Goal: Task Accomplishment & Management: Manage account settings

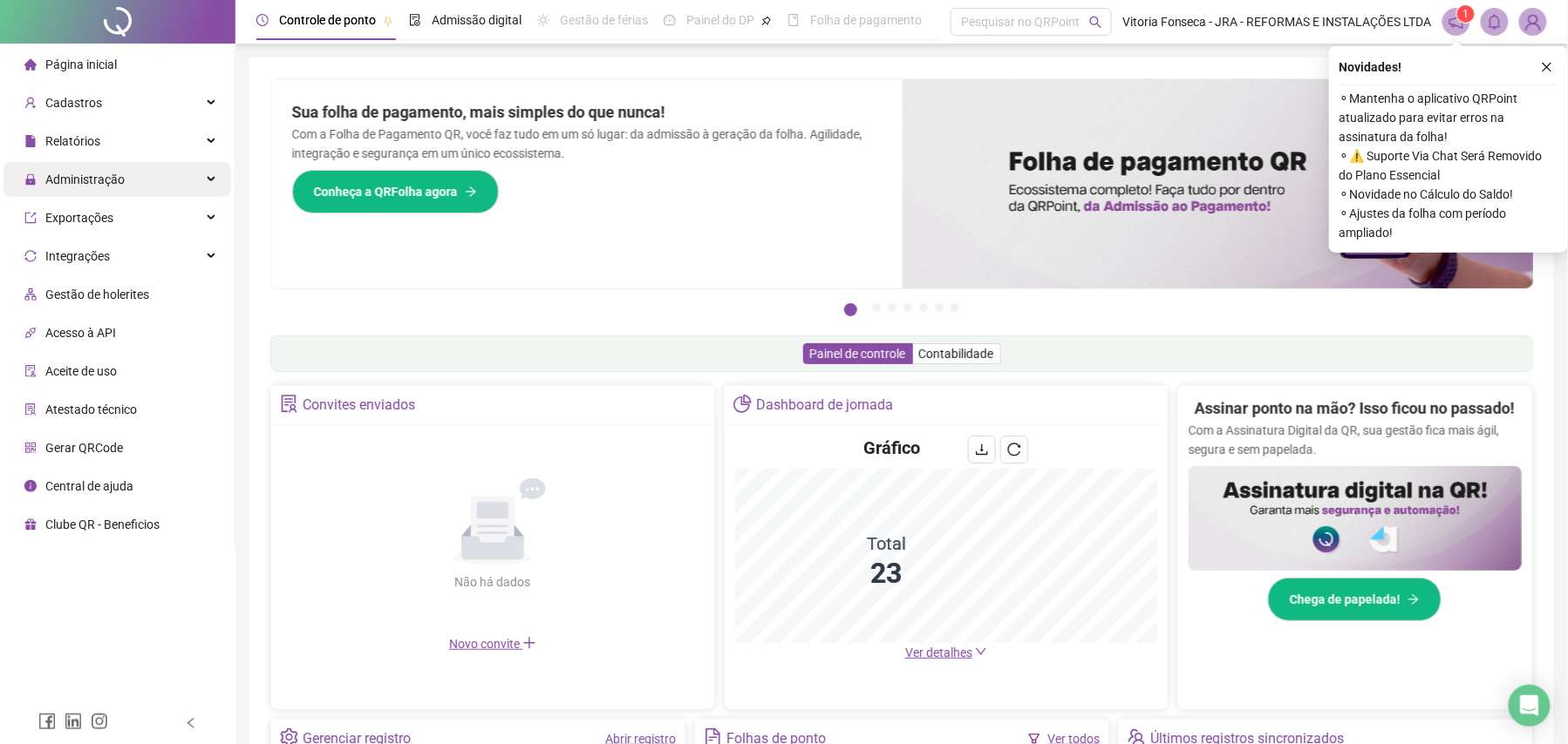
click at [79, 172] on span "Administração" at bounding box center [84, 179] width 80 height 14
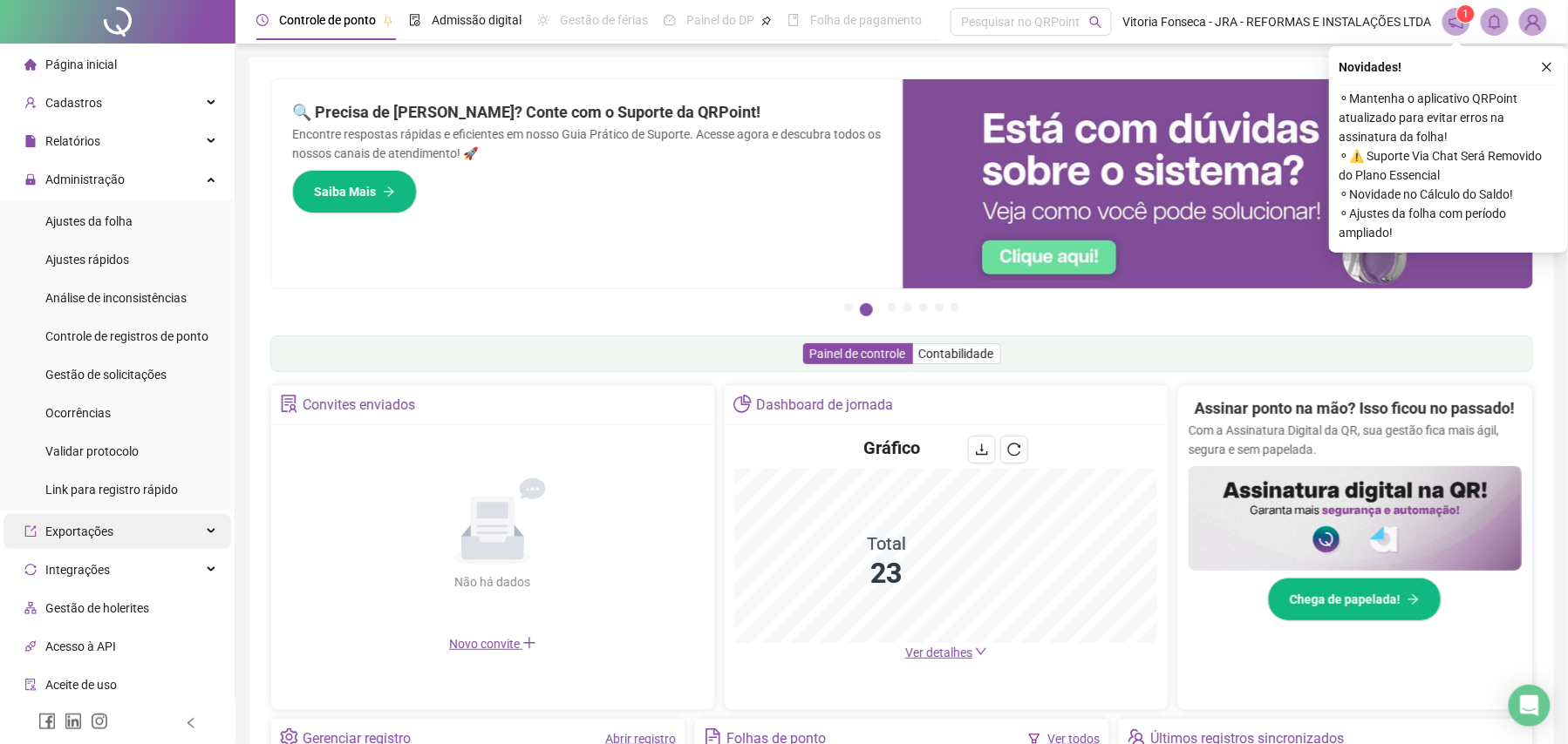
click at [122, 221] on span "Ajustes da folha" at bounding box center [88, 221] width 87 height 14
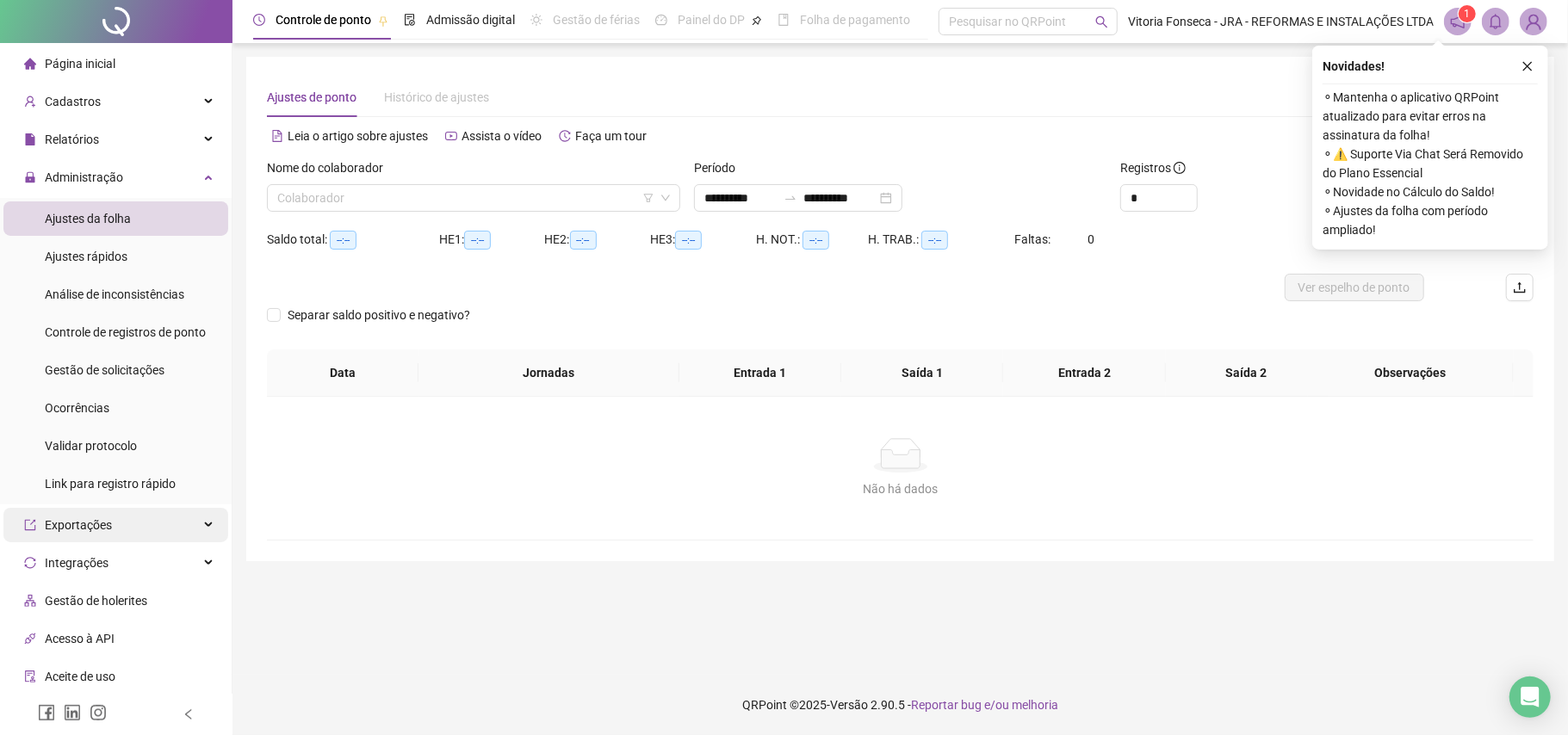
type input "**********"
click at [484, 210] on input "search" at bounding box center [466, 198] width 377 height 26
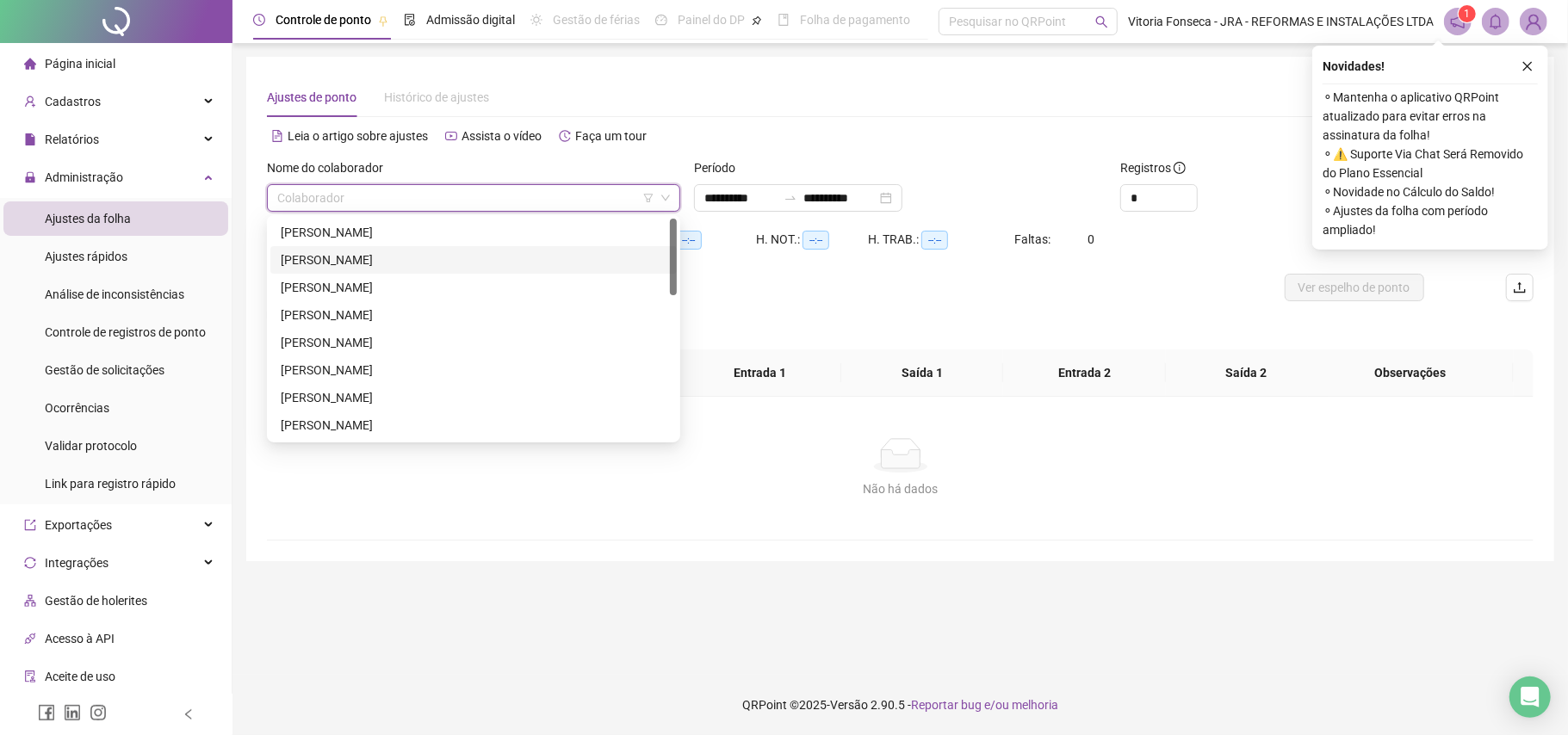
click at [409, 253] on div "[PERSON_NAME]" at bounding box center [473, 260] width 386 height 18
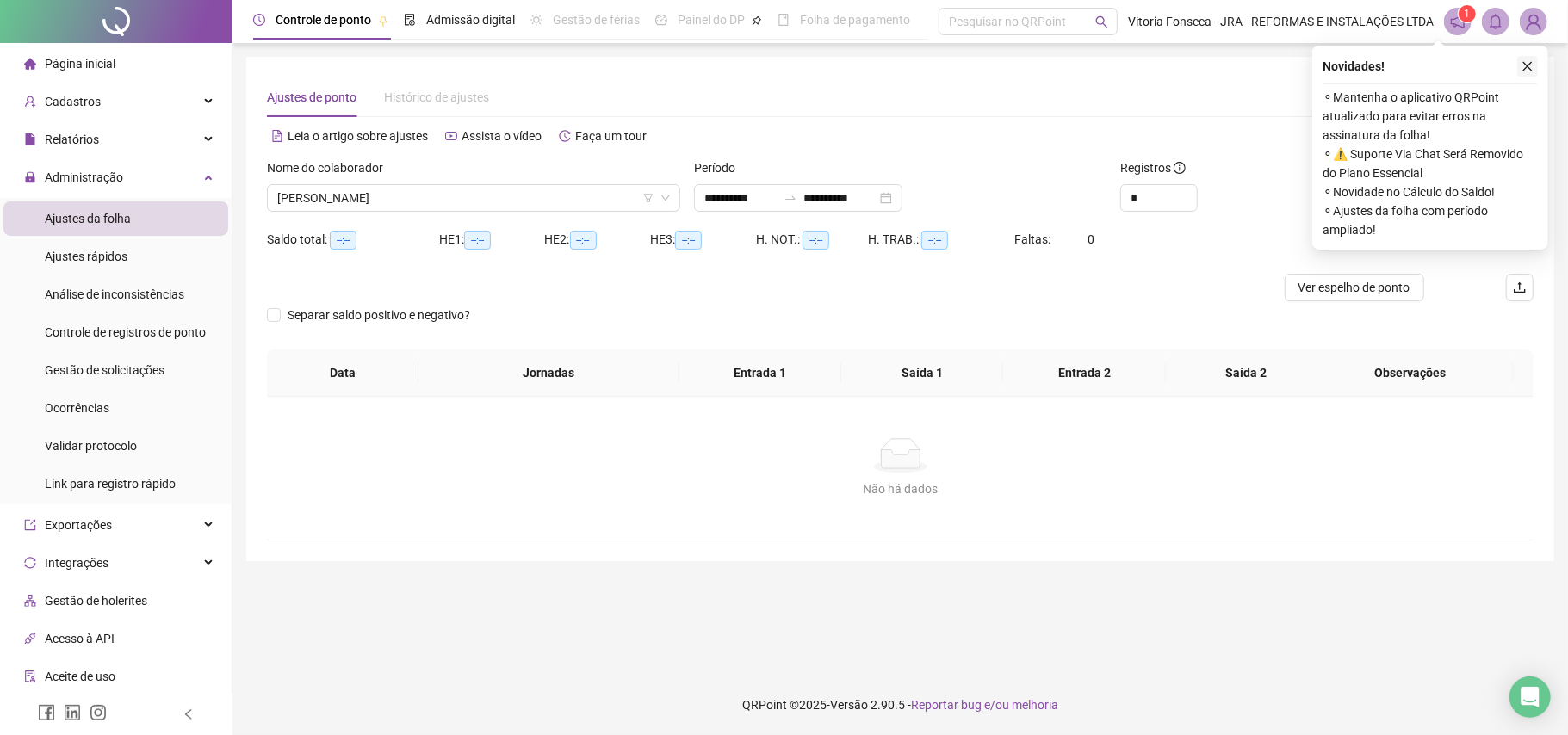
click at [1520, 76] on div "Novidades ! ⚬ Mantenha o aplicativo QRPoint atualizado para evitar erros na ass…" at bounding box center [1430, 147] width 236 height 204
click at [1524, 69] on icon "close" at bounding box center [1527, 66] width 12 height 12
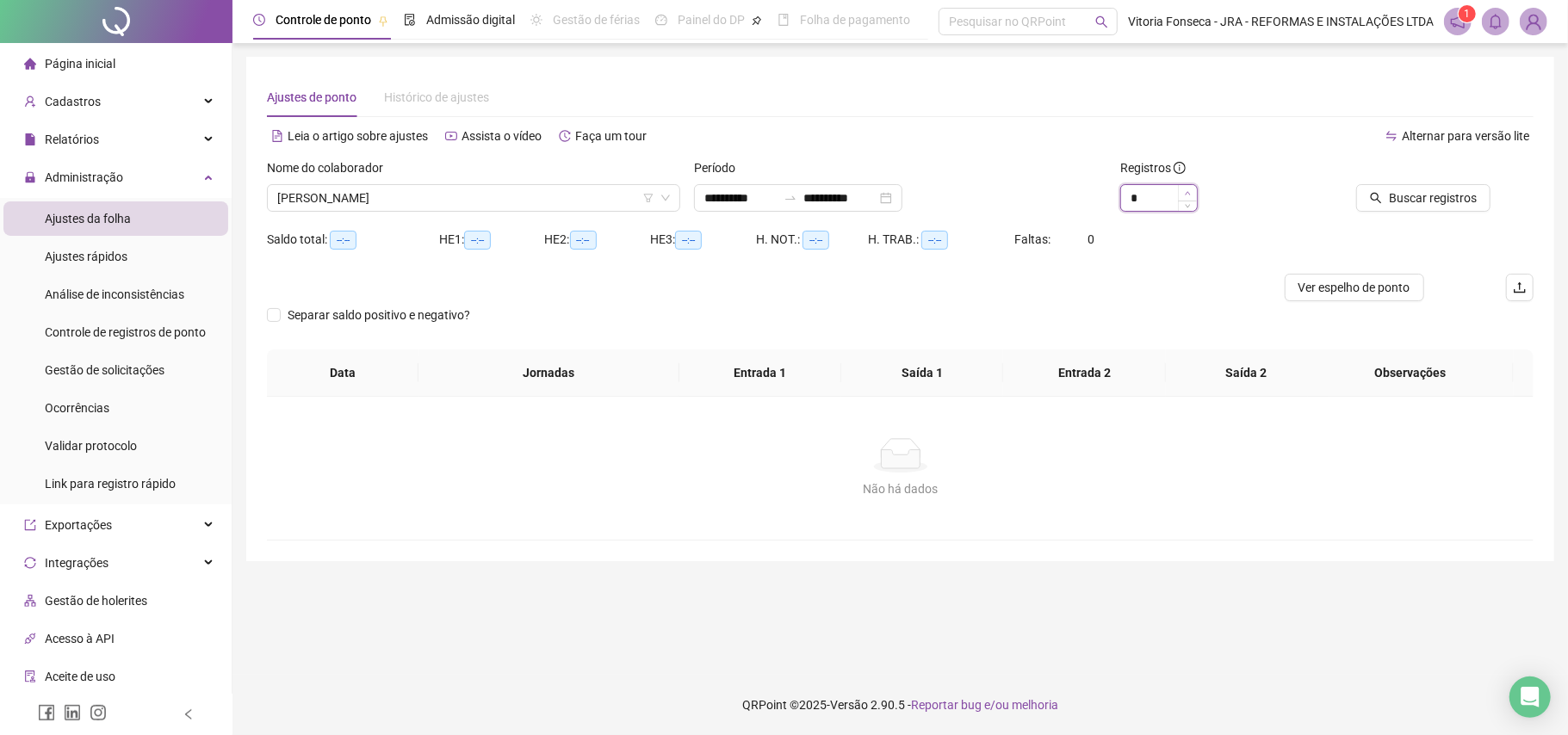
click at [1182, 193] on span "Increase Value" at bounding box center [1187, 192] width 18 height 16
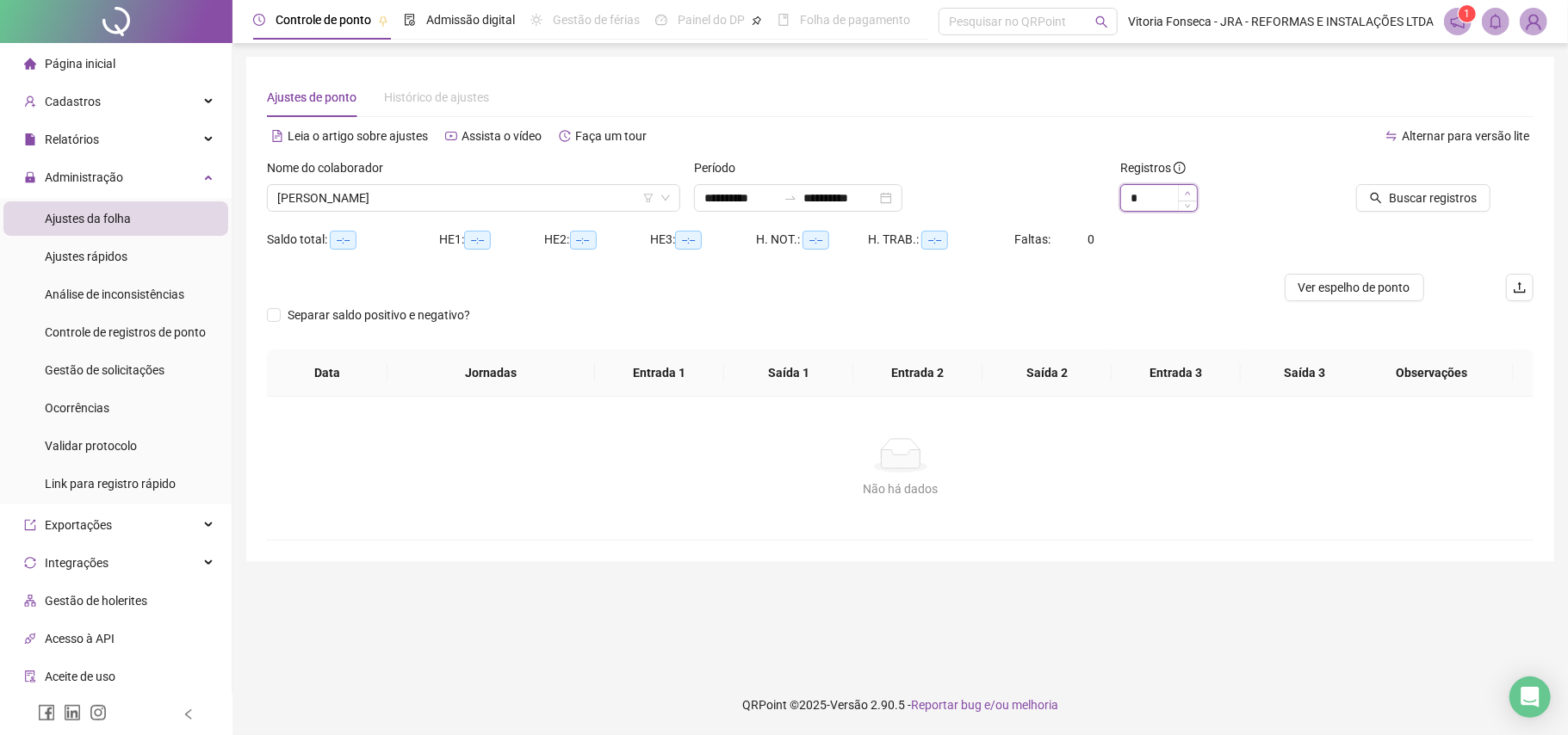
click at [1182, 193] on span "Increase Value" at bounding box center [1187, 192] width 18 height 16
type input "*"
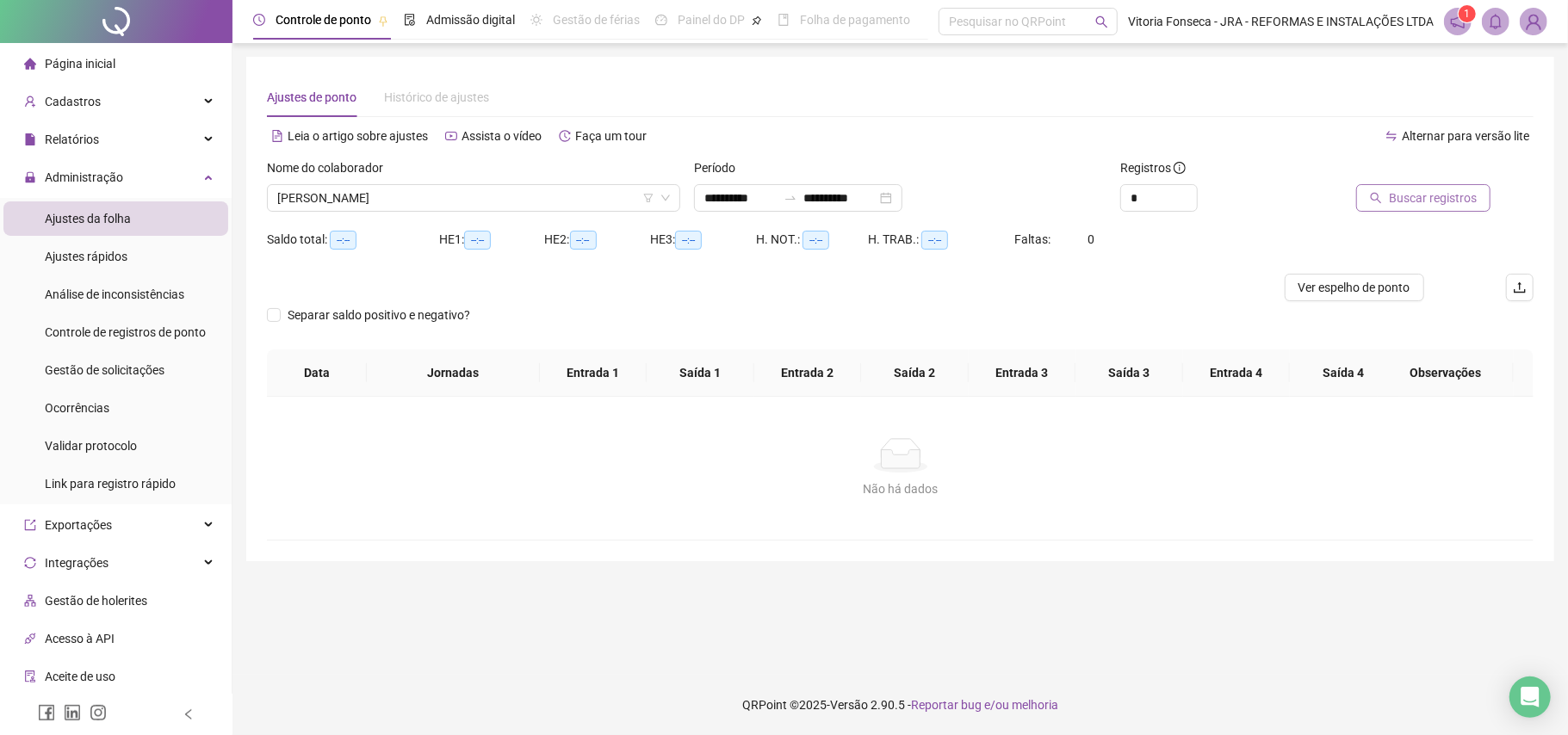
click at [1409, 194] on span "Buscar registros" at bounding box center [1432, 198] width 88 height 18
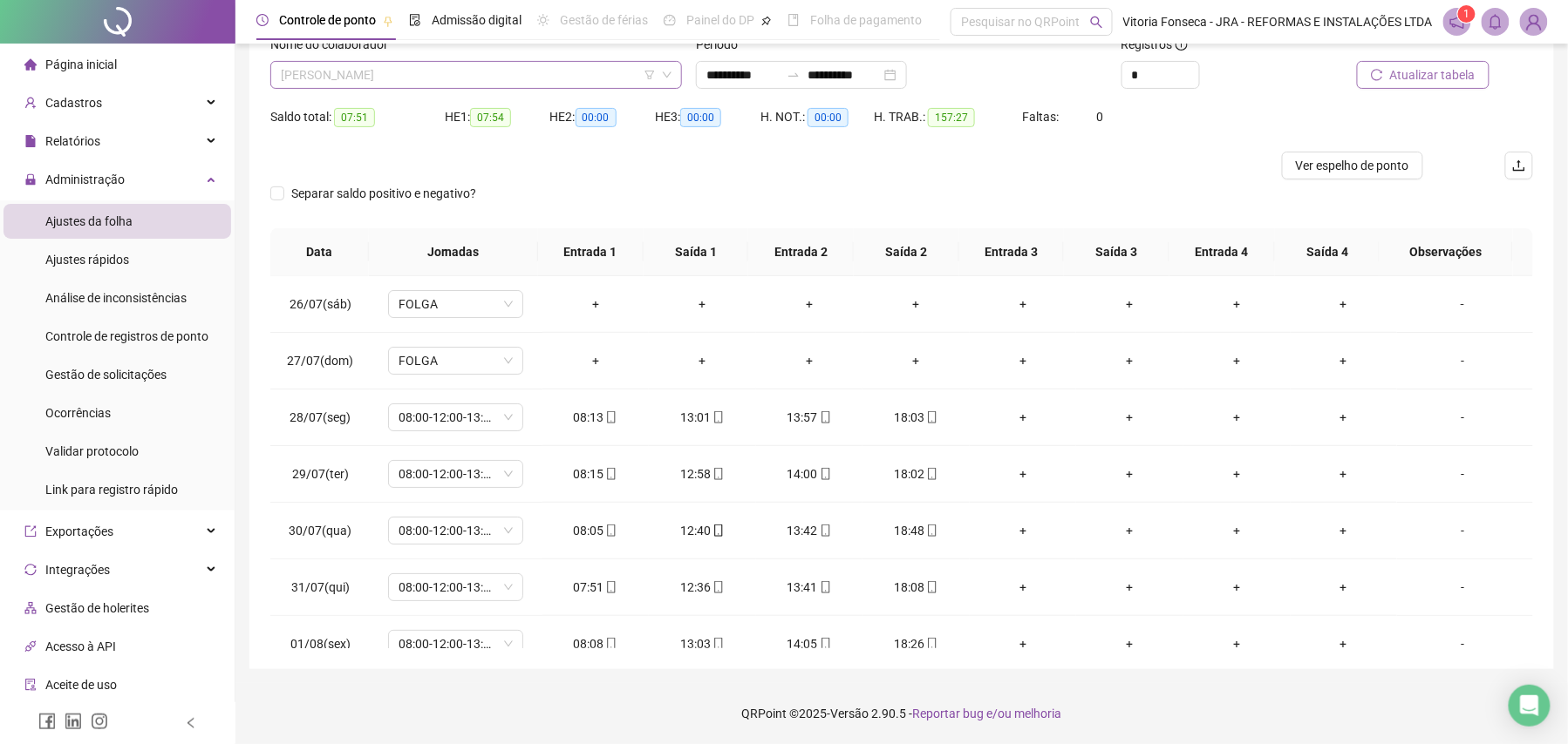
click at [459, 64] on span "[PERSON_NAME]" at bounding box center [476, 75] width 390 height 26
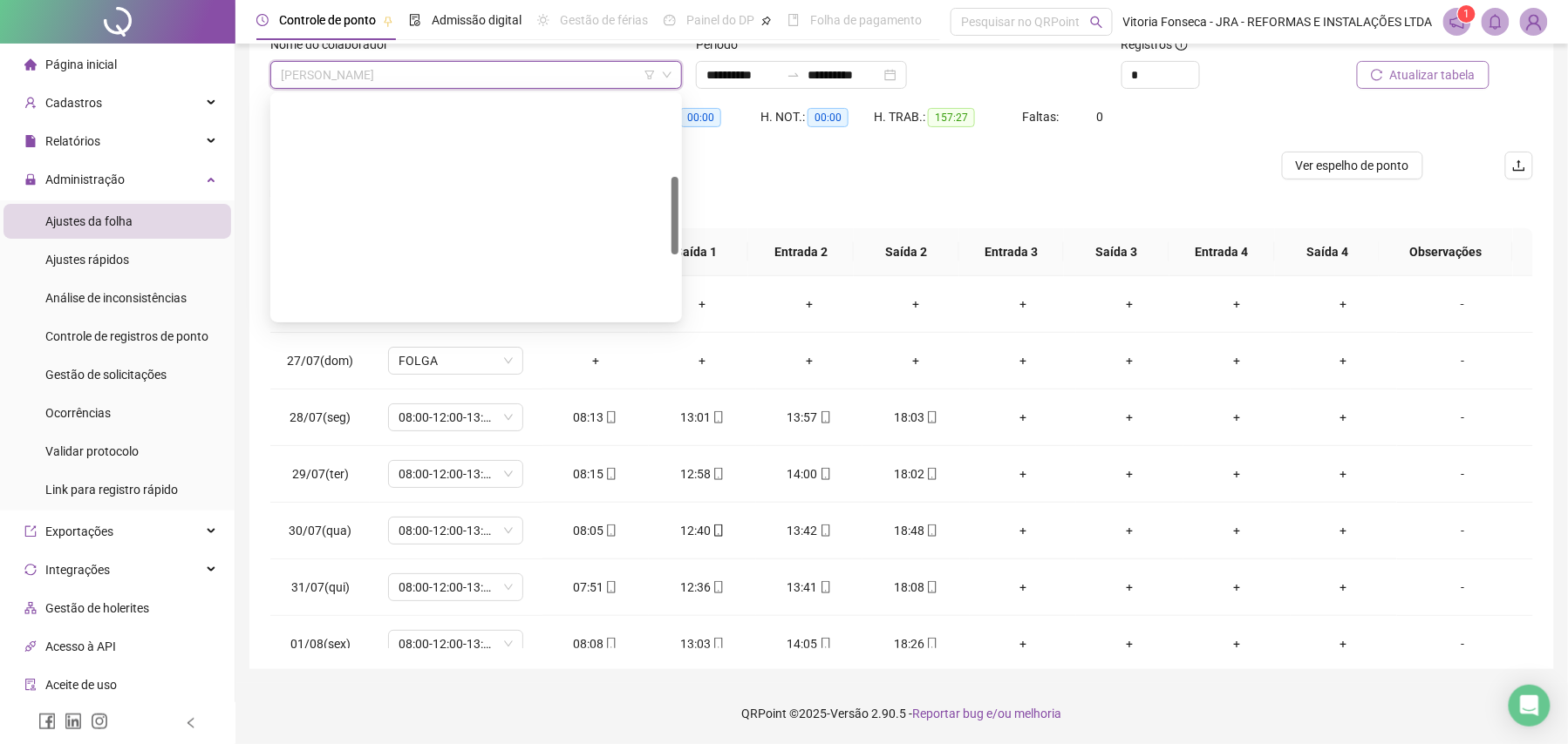
scroll to position [418, 0]
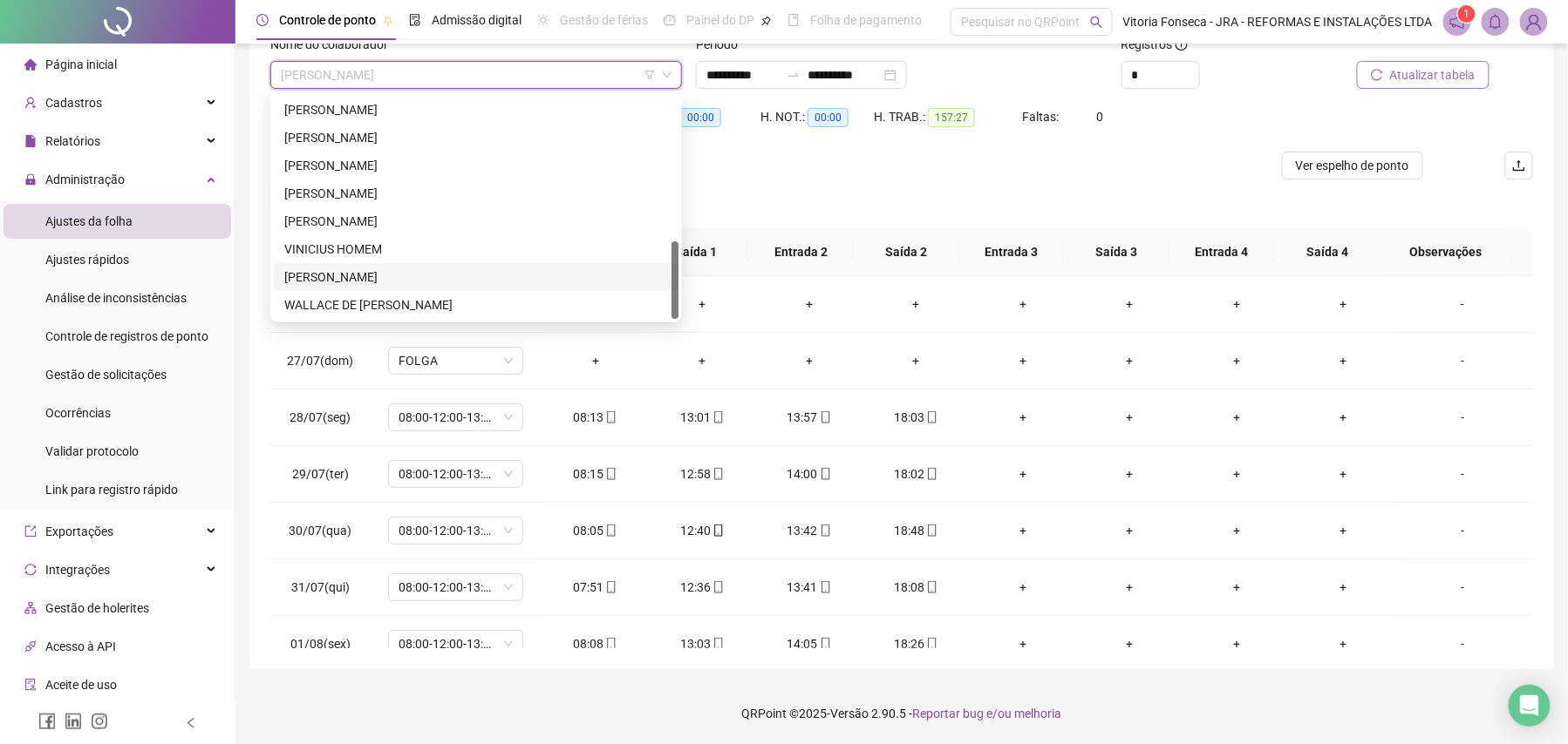
click at [422, 277] on div "[PERSON_NAME]" at bounding box center [476, 277] width 384 height 19
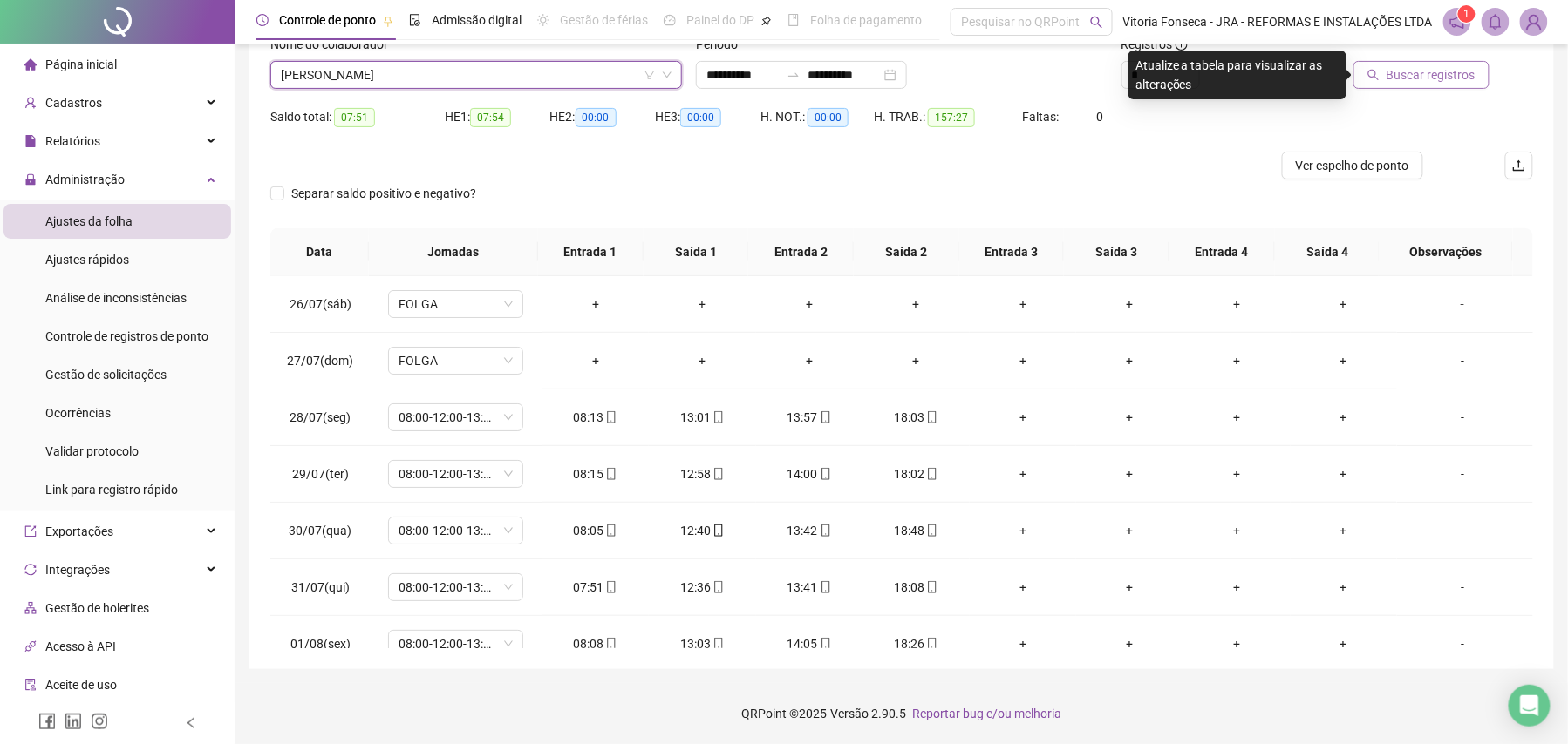
click at [1404, 70] on span "Buscar registros" at bounding box center [1430, 75] width 89 height 19
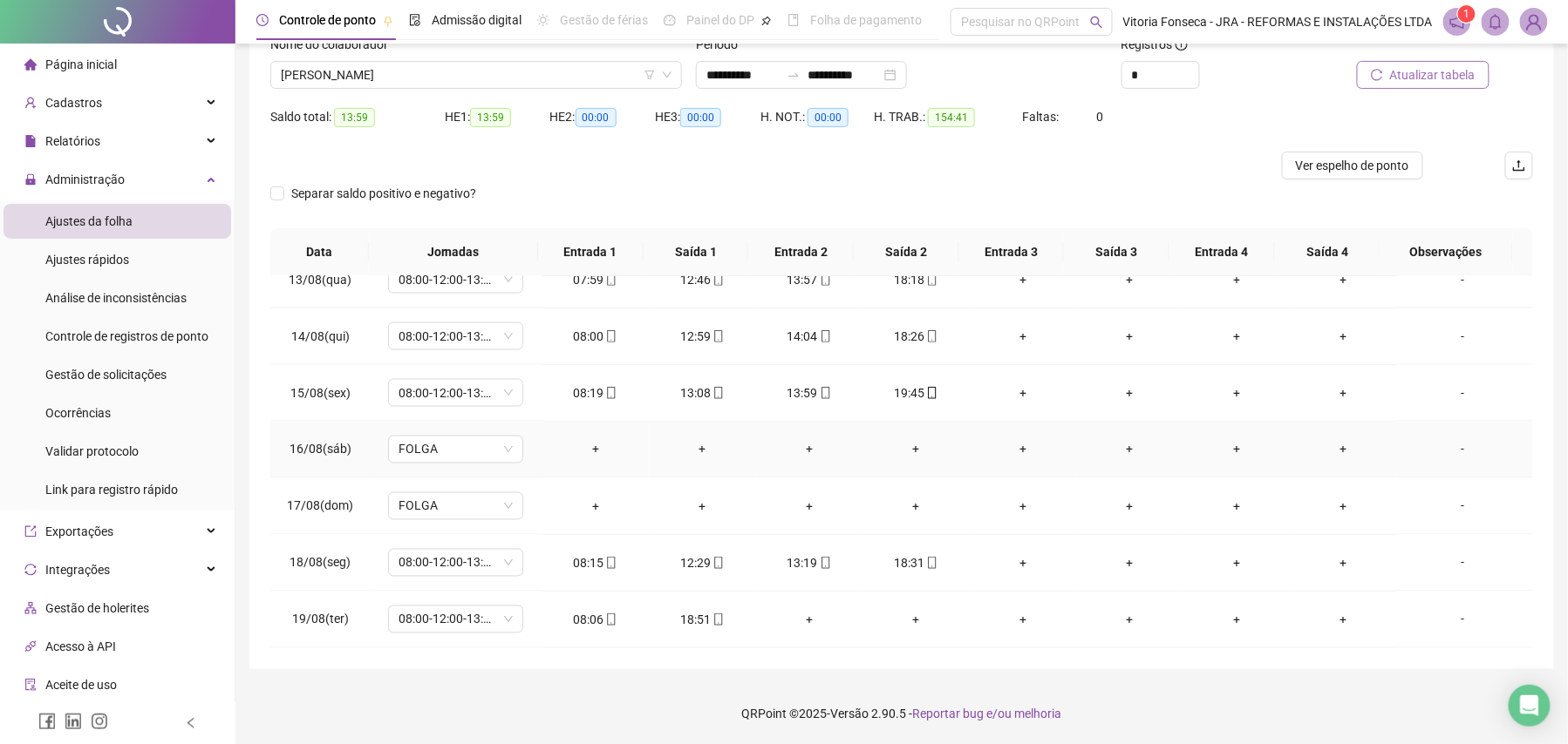
scroll to position [1051, 0]
click at [799, 618] on div "+" at bounding box center [809, 620] width 80 height 19
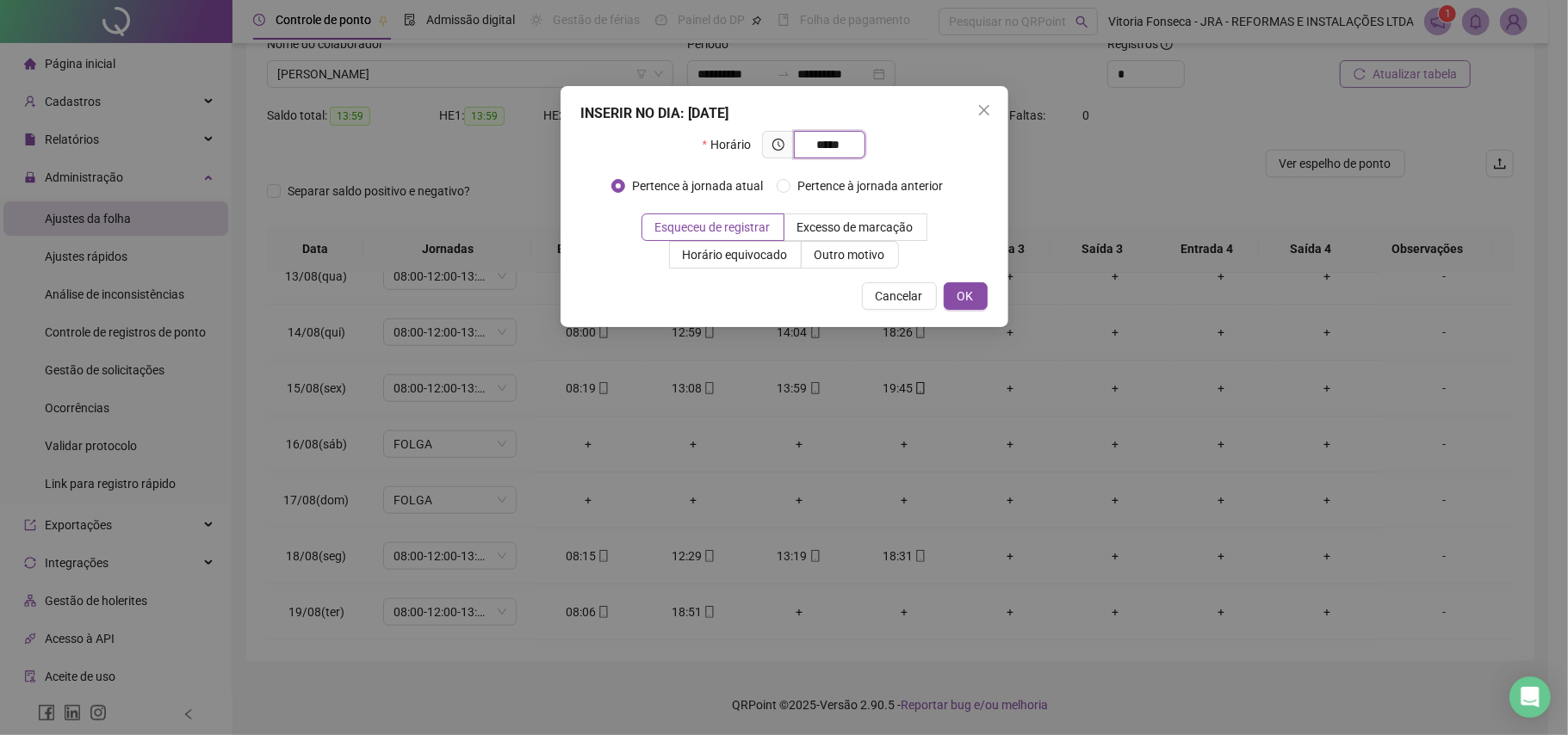
type input "*****"
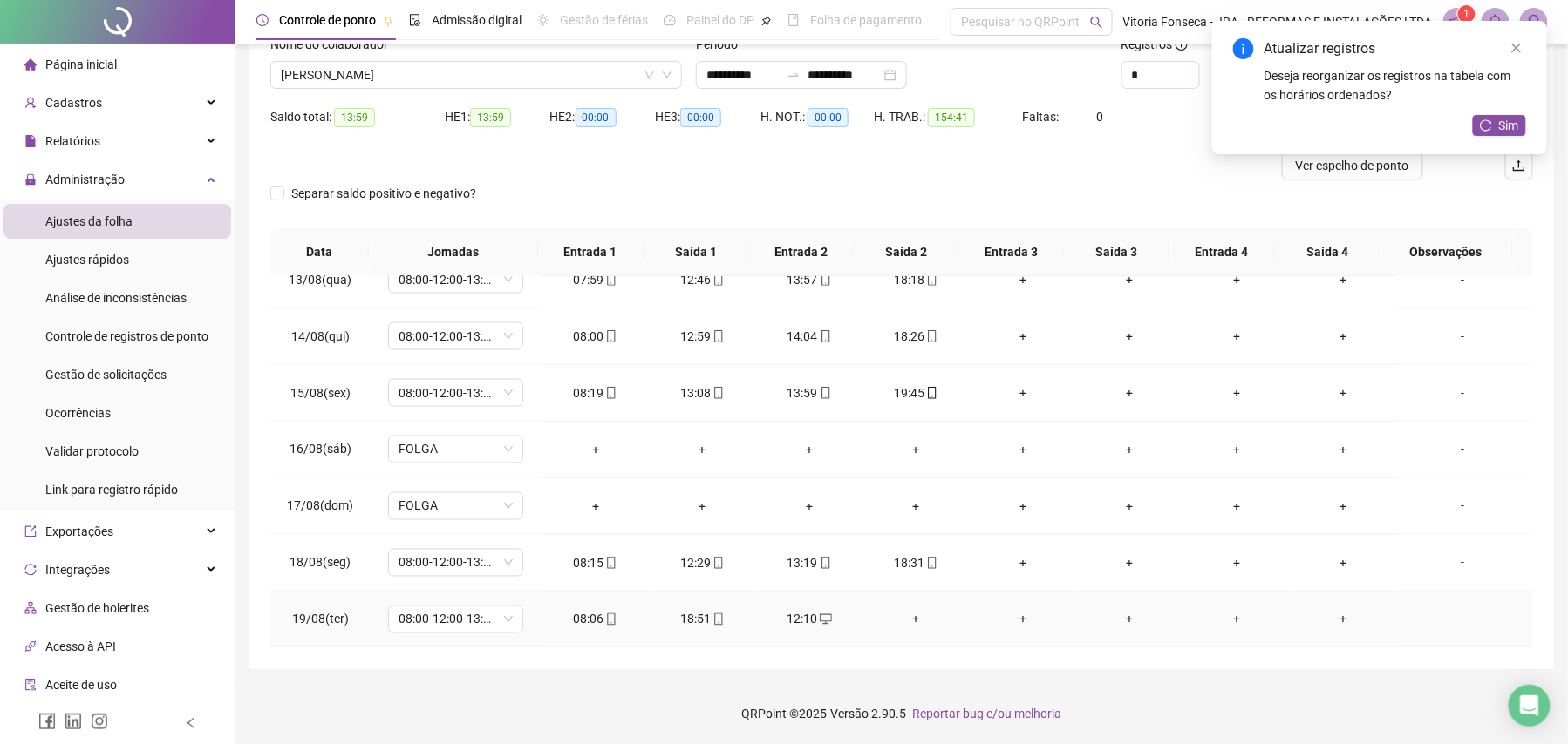
click at [907, 628] on div "+" at bounding box center [916, 620] width 80 height 19
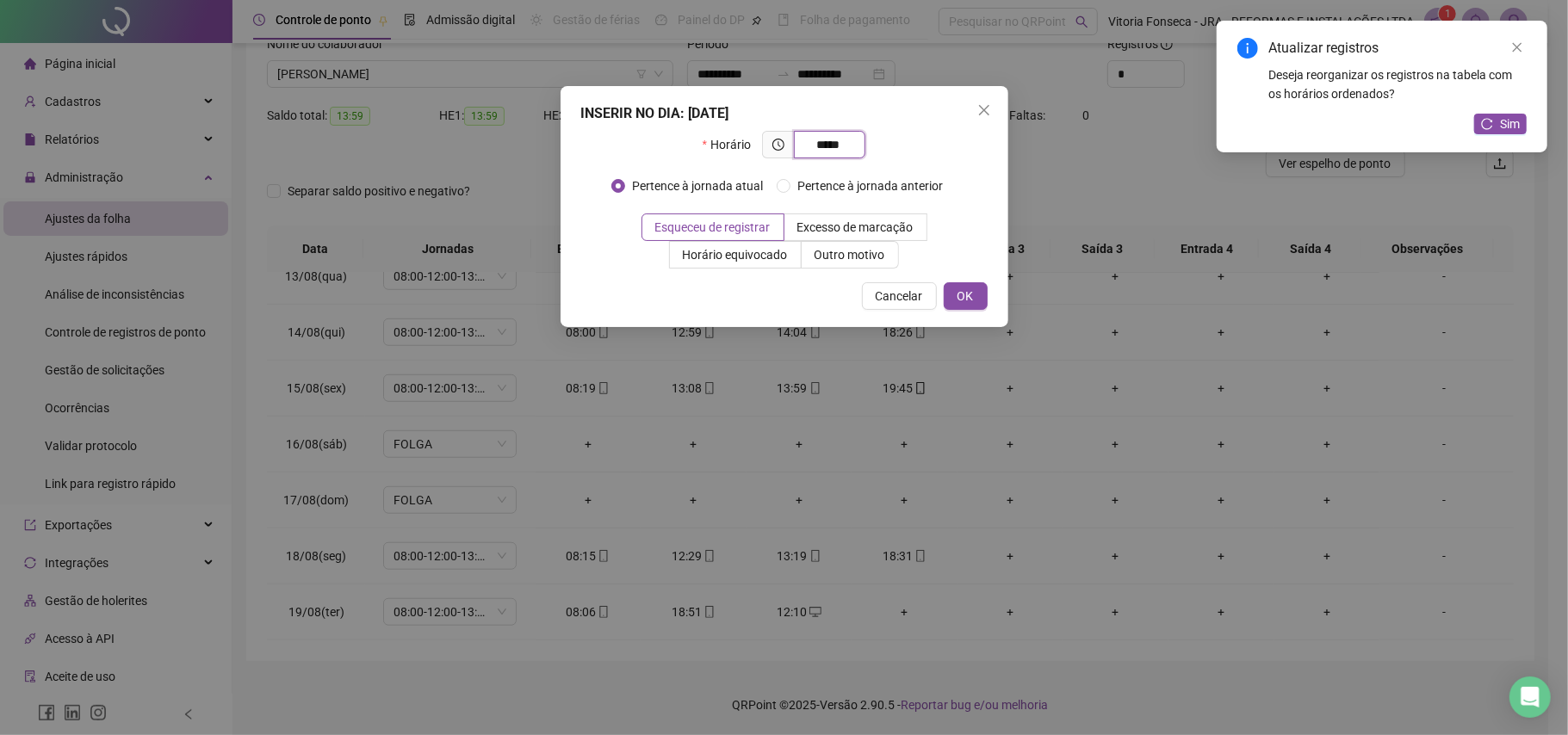
type input "*****"
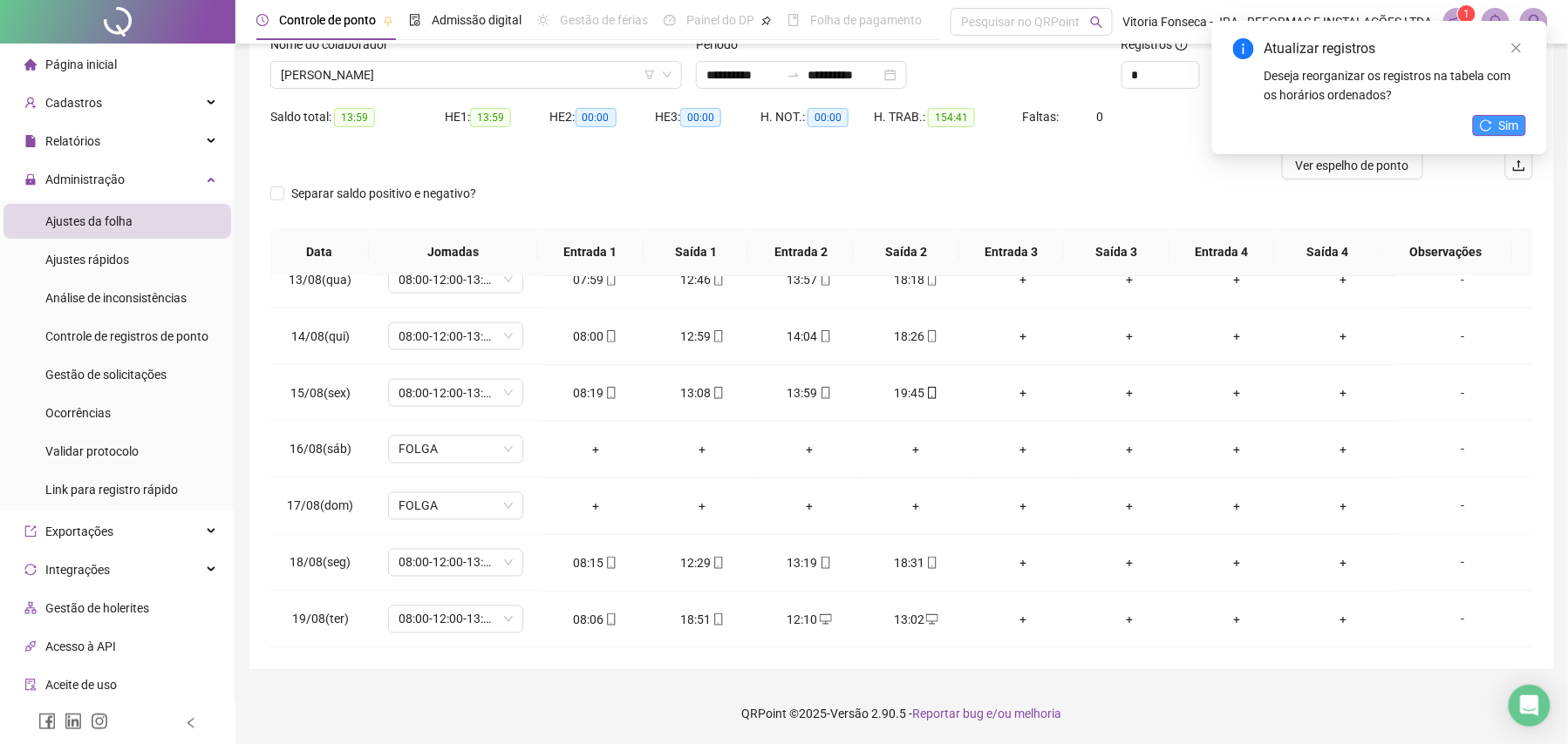
click at [1495, 115] on button "Sim" at bounding box center [1499, 125] width 53 height 21
